Goal: Task Accomplishment & Management: Use online tool/utility

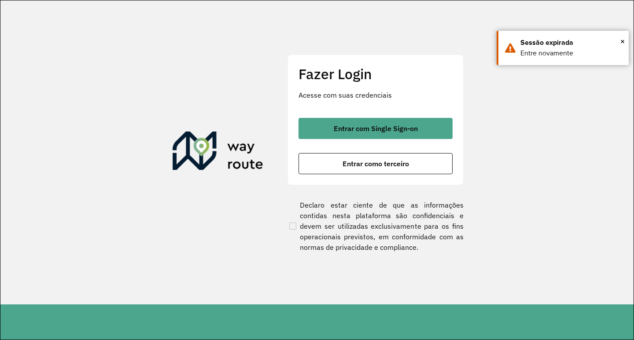
click at [363, 167] on span "Entrar como terceiro" at bounding box center [375, 163] width 66 height 7
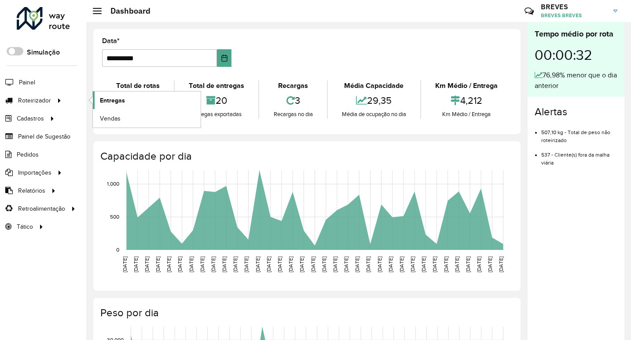
click at [105, 99] on span "Entregas" at bounding box center [112, 100] width 25 height 9
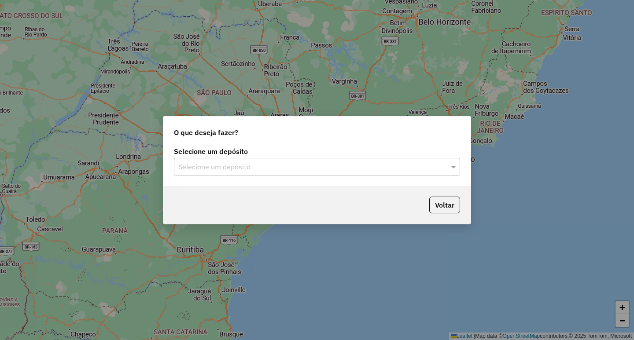
click at [221, 172] on div "Selecione um depósito" at bounding box center [317, 167] width 286 height 18
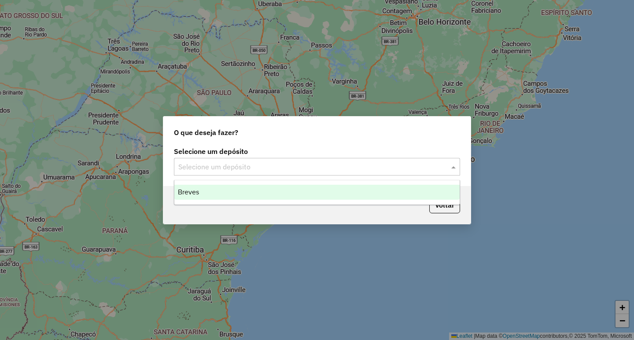
click at [214, 198] on div "Breves" at bounding box center [316, 192] width 285 height 15
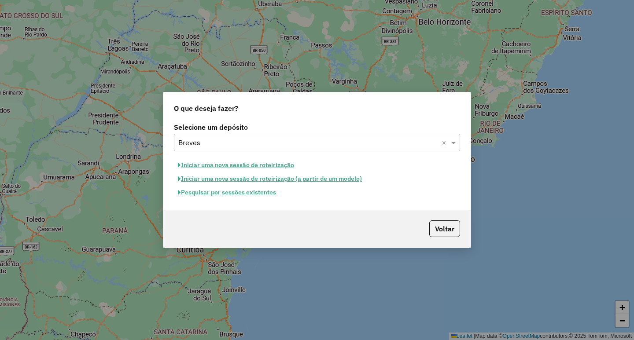
click at [247, 165] on button "Iniciar uma nova sessão de roteirização" at bounding box center [236, 165] width 124 height 14
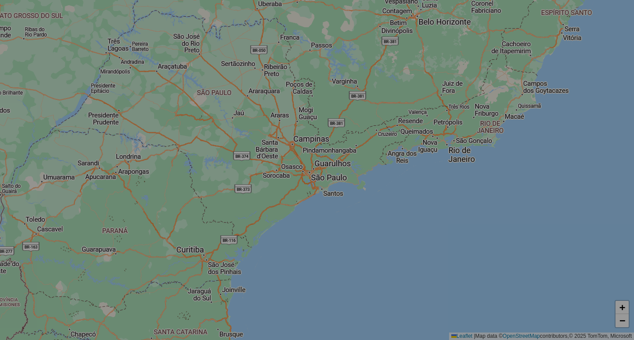
select select "*"
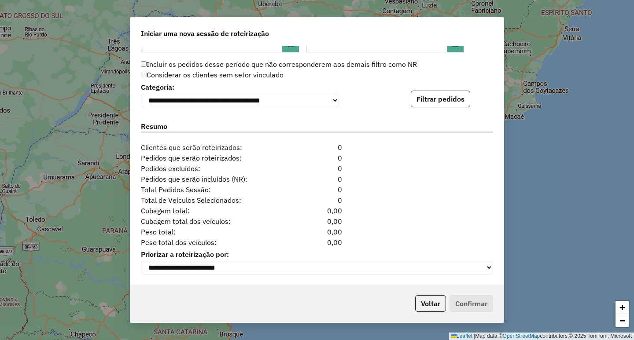
scroll to position [870, 0]
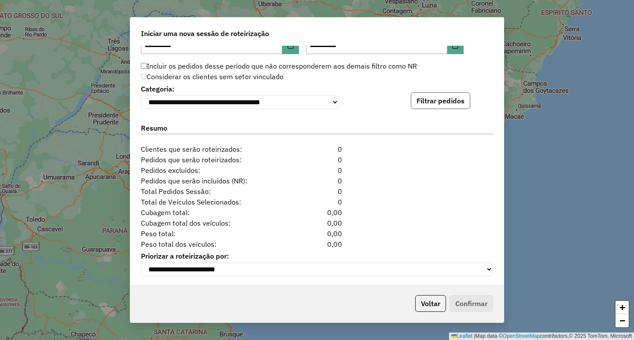
click at [436, 106] on button "Filtrar pedidos" at bounding box center [439, 100] width 59 height 17
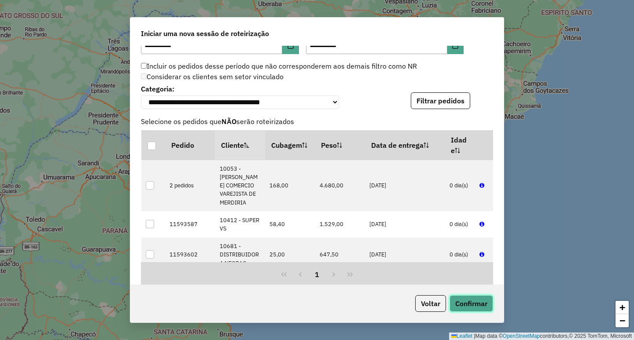
click at [467, 297] on button "Confirmar" at bounding box center [471, 303] width 44 height 17
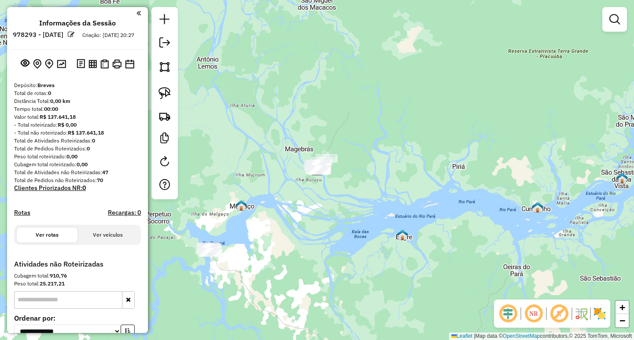
click at [152, 93] on div at bounding box center [164, 103] width 26 height 192
click at [162, 94] on img at bounding box center [164, 93] width 12 height 12
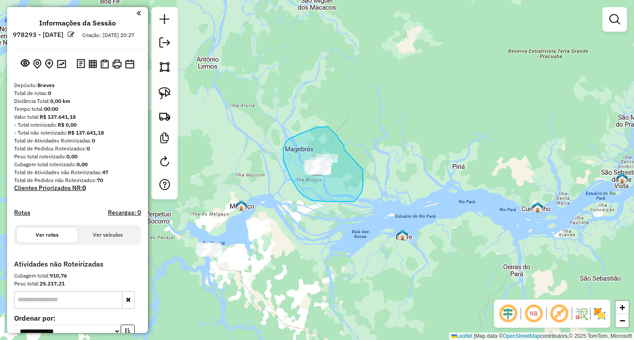
drag, startPoint x: 344, startPoint y: 149, endPoint x: 363, endPoint y: 170, distance: 28.0
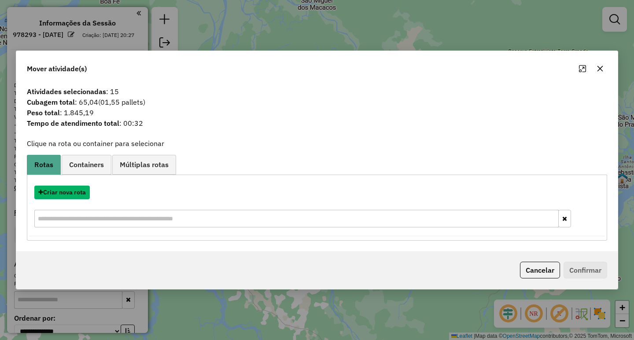
click at [60, 196] on button "Criar nova rota" at bounding box center [61, 193] width 55 height 14
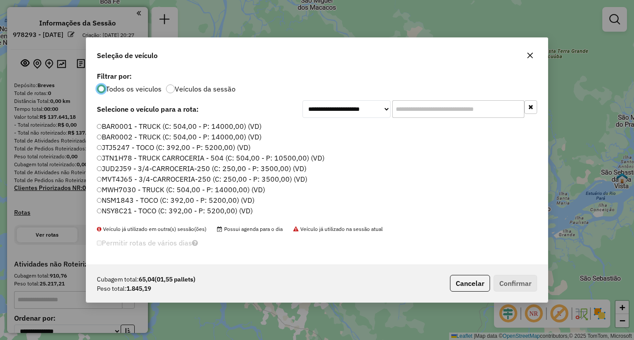
scroll to position [5, 3]
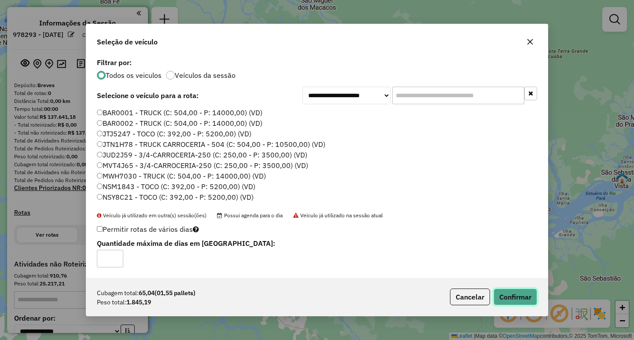
click at [498, 297] on button "Confirmar" at bounding box center [515, 297] width 44 height 17
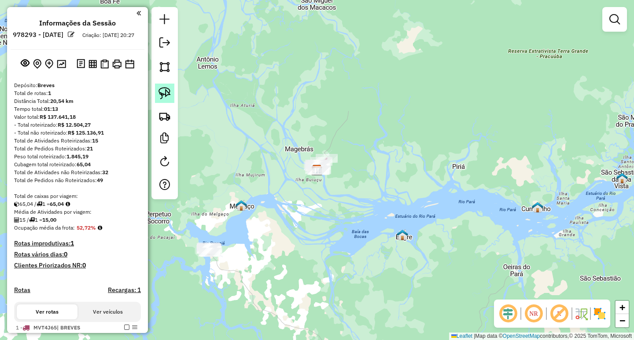
click at [166, 93] on img at bounding box center [164, 93] width 12 height 12
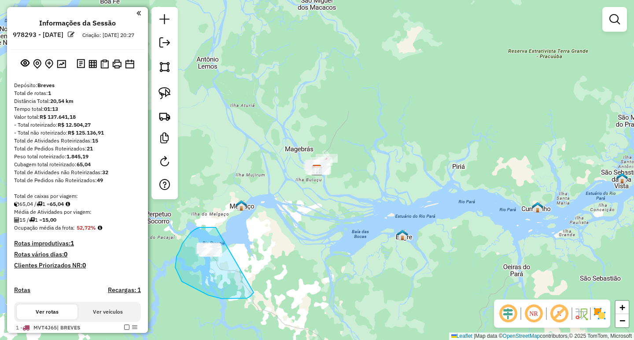
drag, startPoint x: 216, startPoint y: 227, endPoint x: 254, endPoint y: 255, distance: 47.4
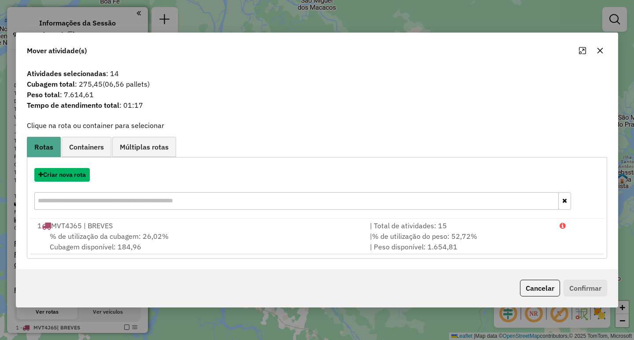
click at [49, 176] on button "Criar nova rota" at bounding box center [61, 175] width 55 height 14
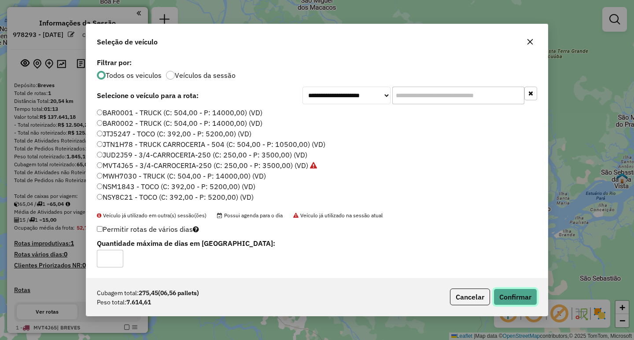
click at [520, 297] on button "Confirmar" at bounding box center [515, 297] width 44 height 17
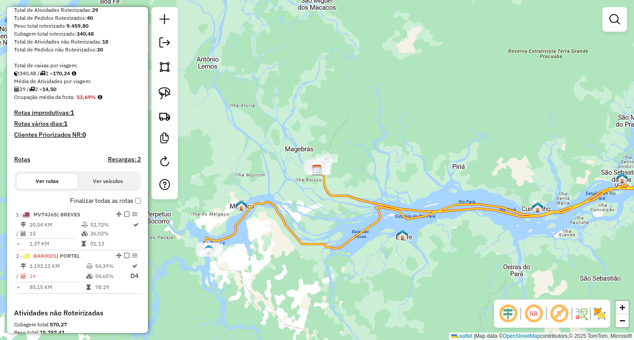
scroll to position [139, 0]
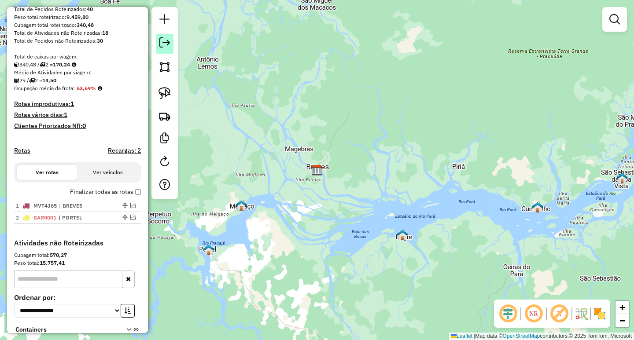
click at [162, 45] on em at bounding box center [164, 42] width 11 height 11
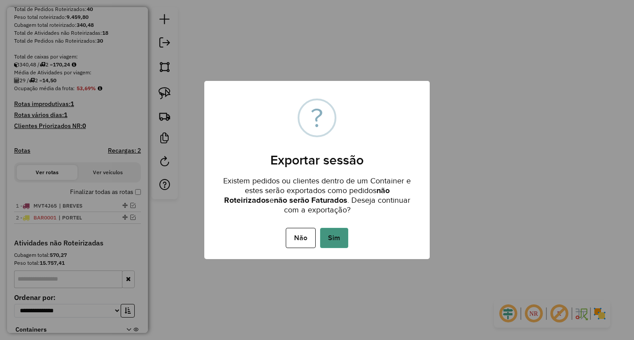
click at [339, 233] on button "Sim" at bounding box center [334, 238] width 28 height 20
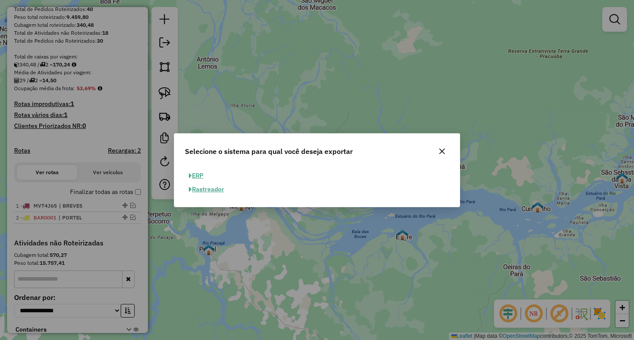
click at [194, 175] on button "ERP" at bounding box center [196, 176] width 22 height 14
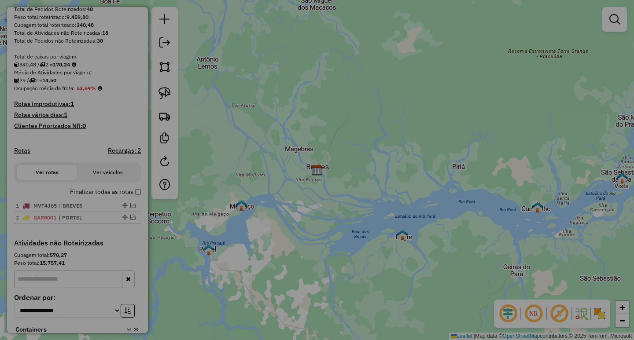
select select "**"
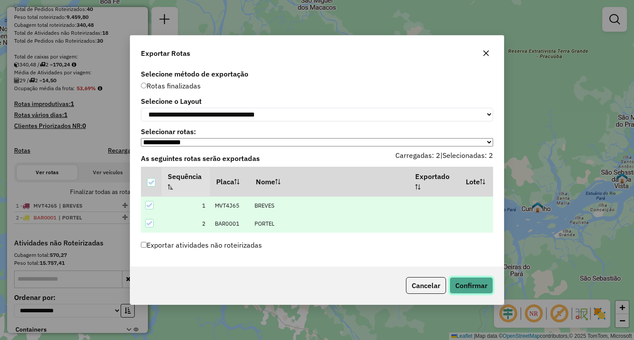
click at [473, 290] on button "Confirmar" at bounding box center [471, 285] width 44 height 17
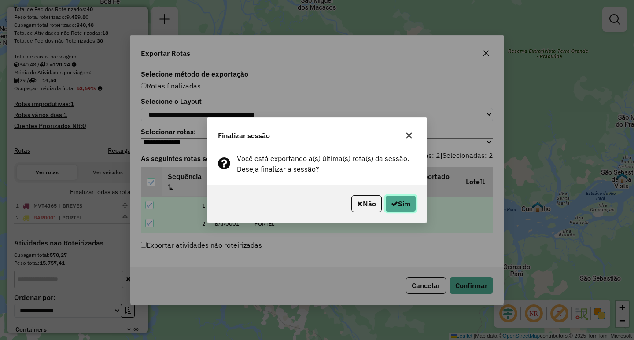
click at [395, 201] on icon "button" at bounding box center [394, 203] width 7 height 7
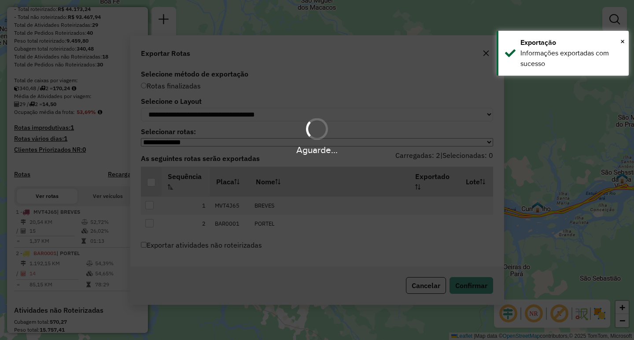
scroll to position [163, 0]
